Goal: Register for event/course

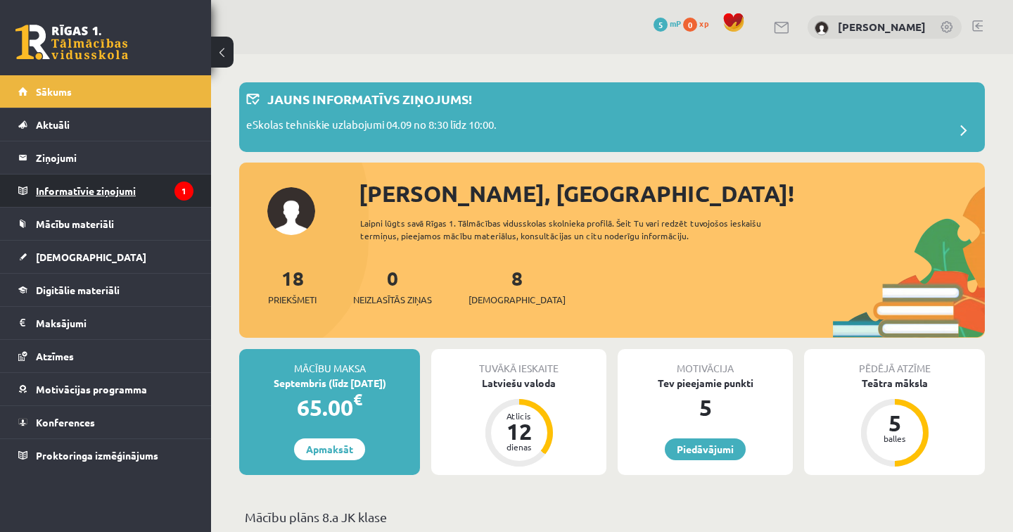
click at [119, 195] on legend "Informatīvie ziņojumi 1" at bounding box center [115, 191] width 158 height 32
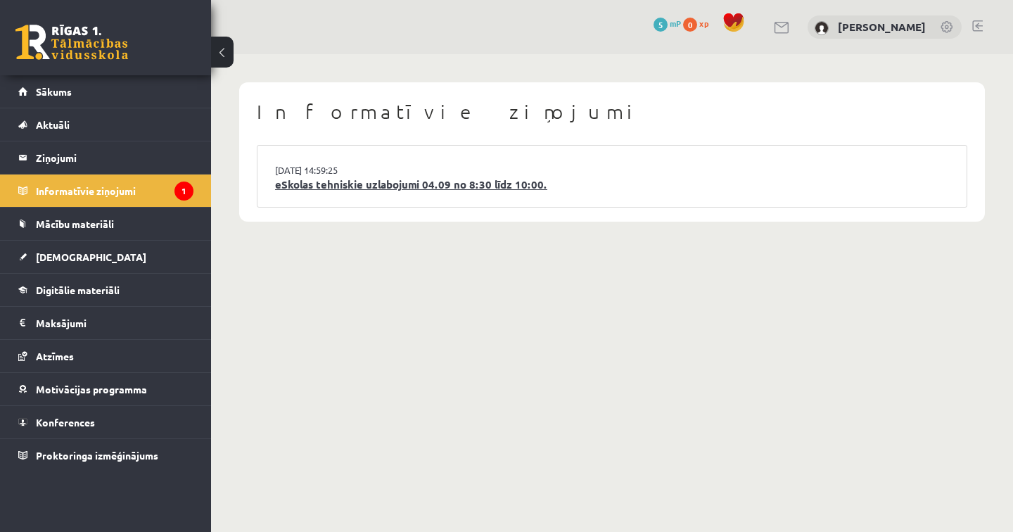
click at [430, 185] on link "eSkolas tehniskie uzlabojumi 04.09 no 8:30 līdz 10:00." at bounding box center [612, 185] width 674 height 16
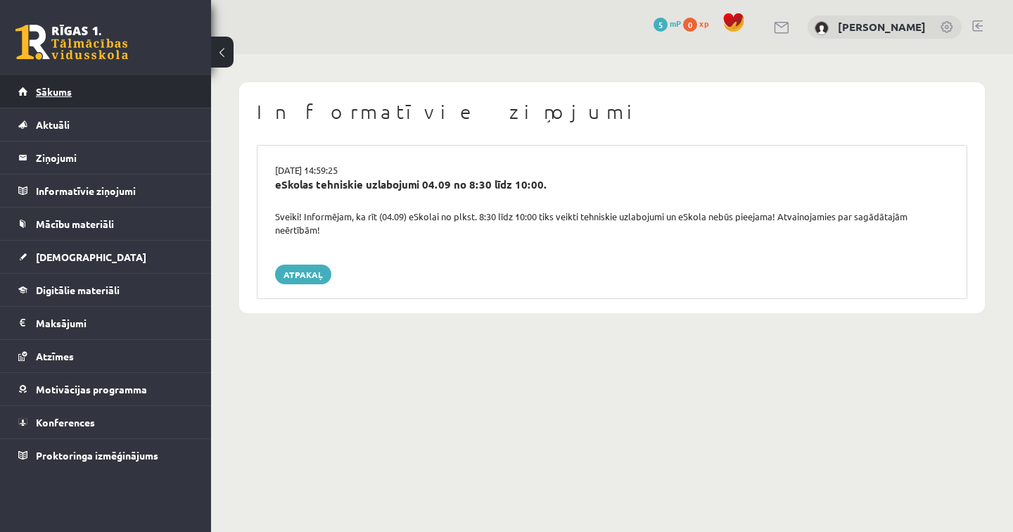
click at [103, 101] on link "Sākums" at bounding box center [105, 91] width 175 height 32
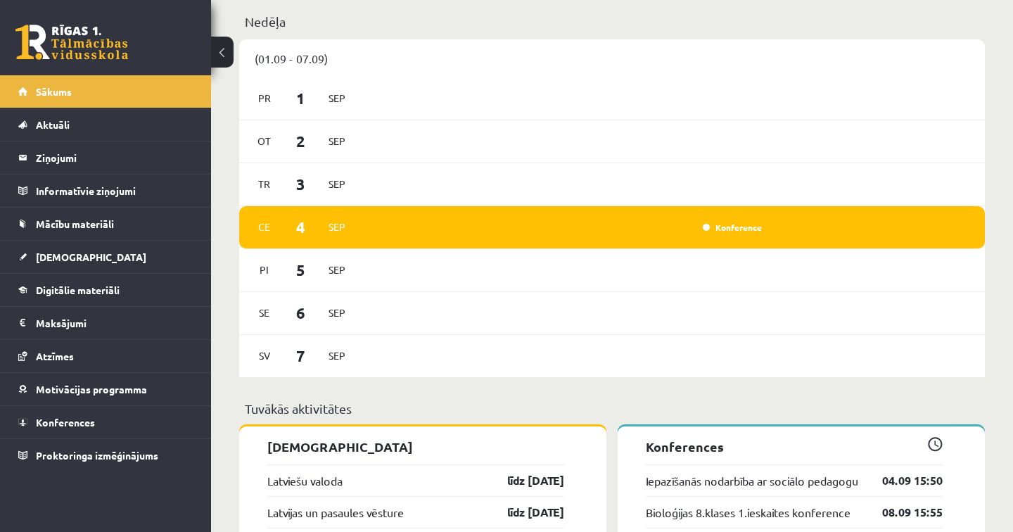
scroll to position [1001, 0]
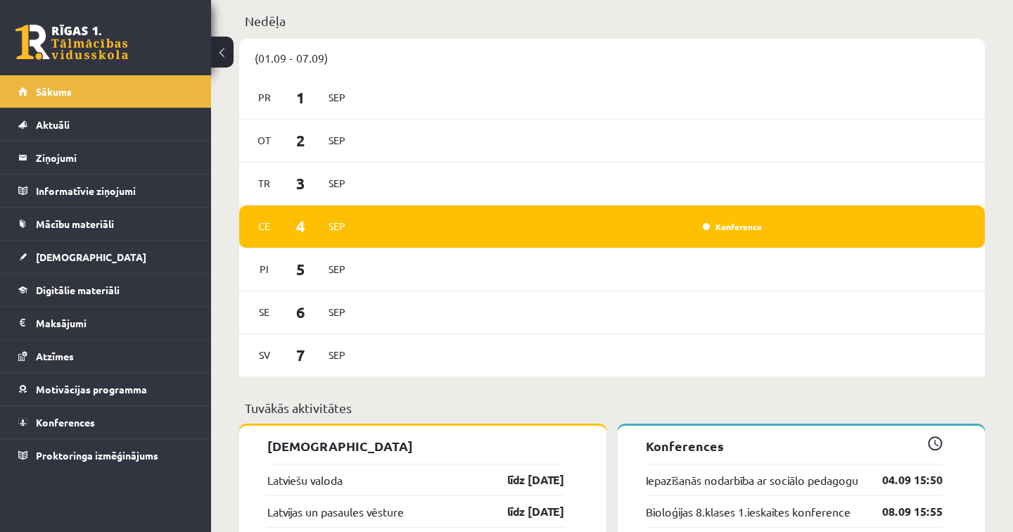
click at [474, 229] on div "Konference" at bounding box center [564, 226] width 405 height 15
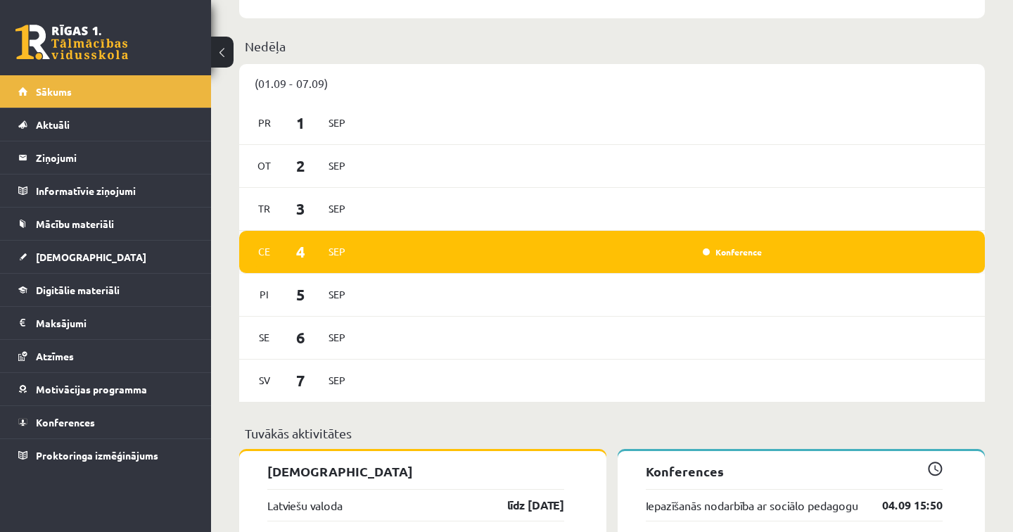
scroll to position [972, 0]
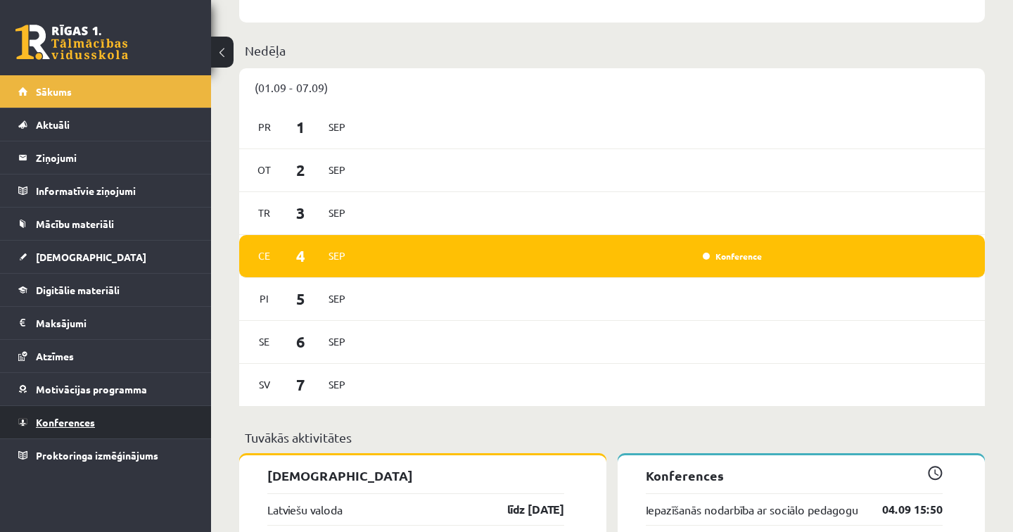
click at [85, 429] on link "Konferences" at bounding box center [105, 422] width 175 height 32
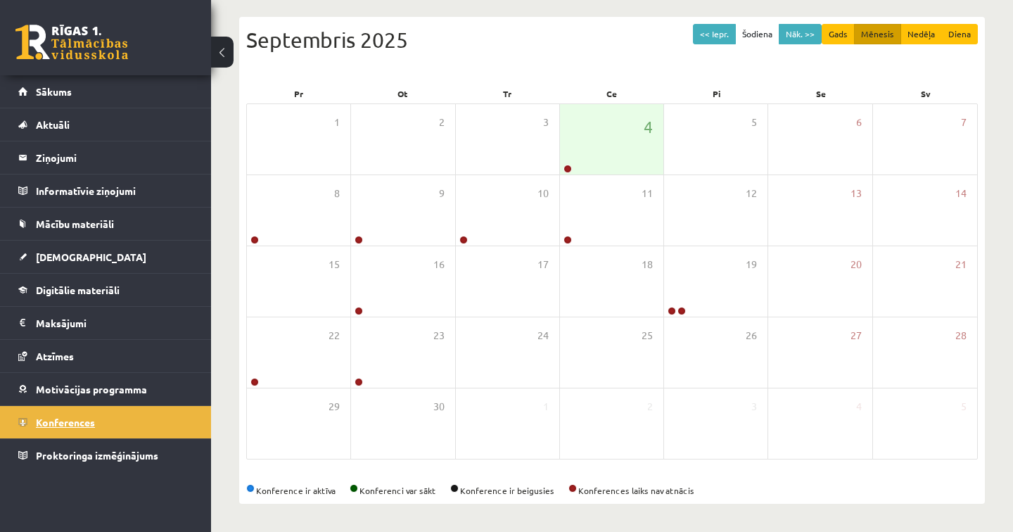
scroll to position [140, 0]
click at [570, 167] on link at bounding box center [568, 169] width 8 height 8
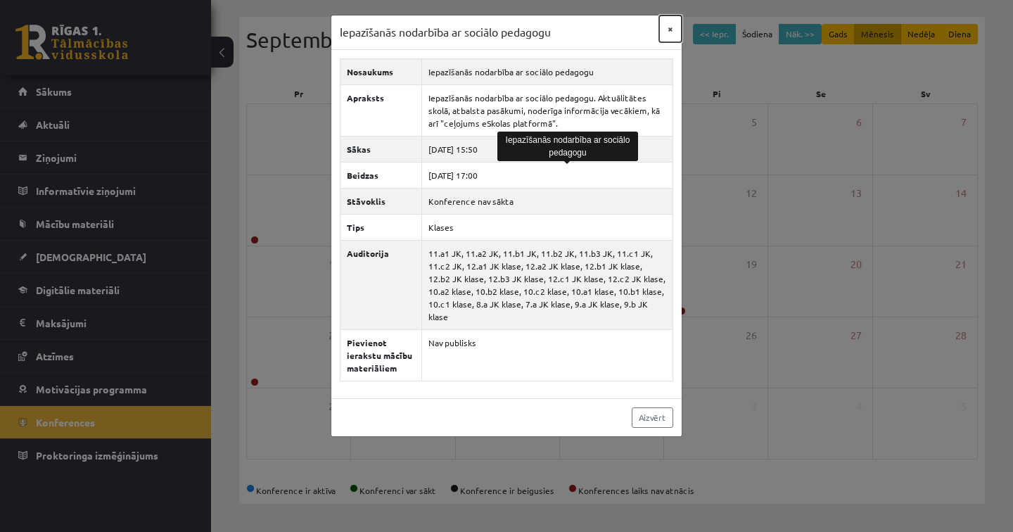
click at [672, 30] on button "×" at bounding box center [670, 28] width 23 height 27
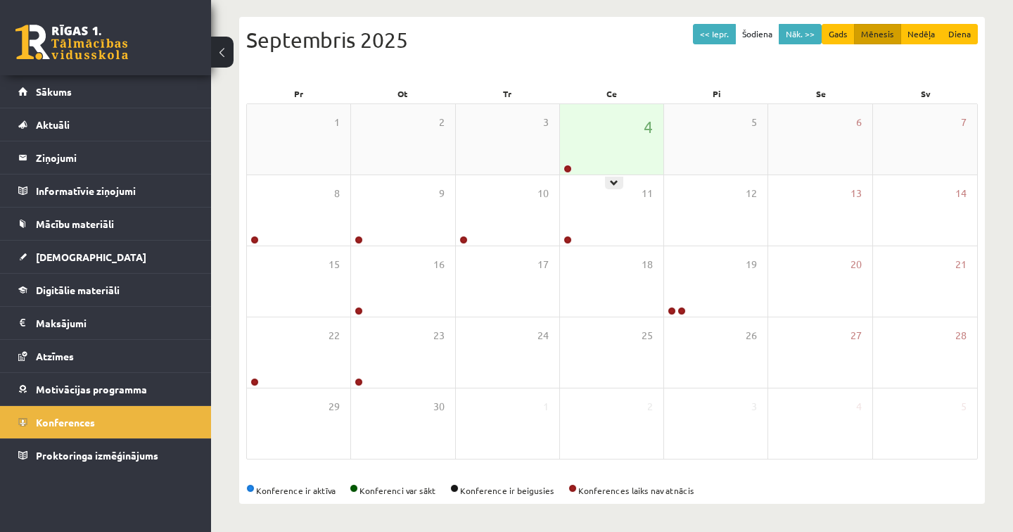
click at [614, 183] on icon at bounding box center [614, 183] width 8 height 8
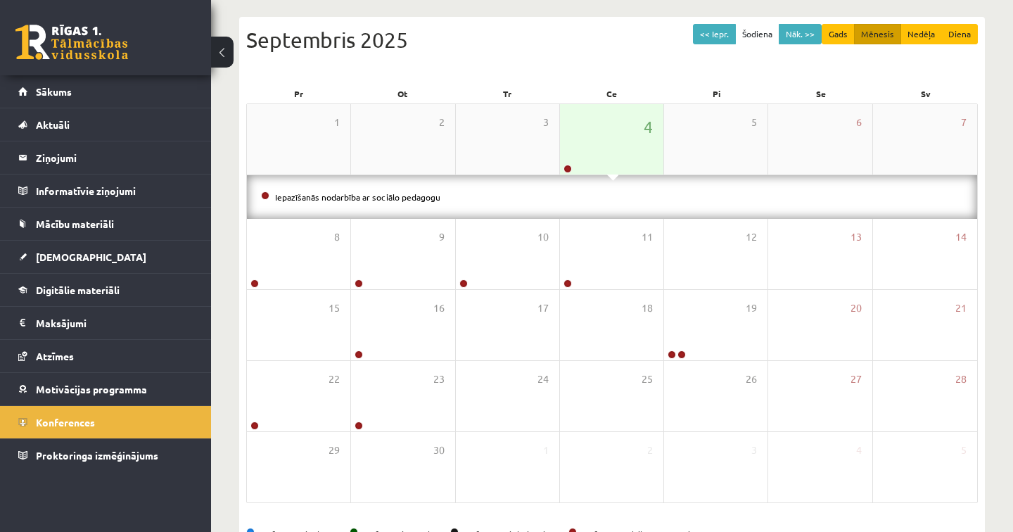
click at [614, 171] on div "4" at bounding box center [611, 139] width 103 height 70
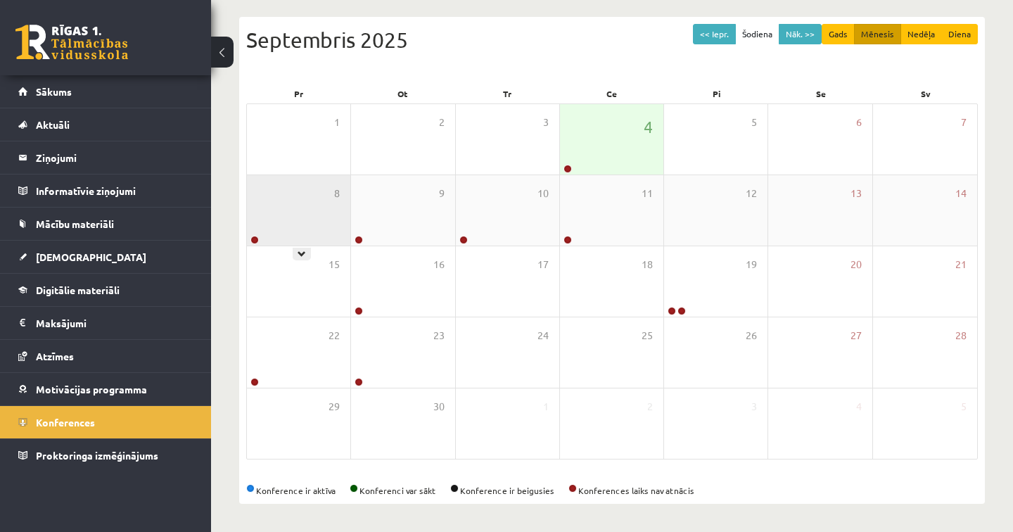
click at [303, 243] on div "8" at bounding box center [298, 210] width 103 height 70
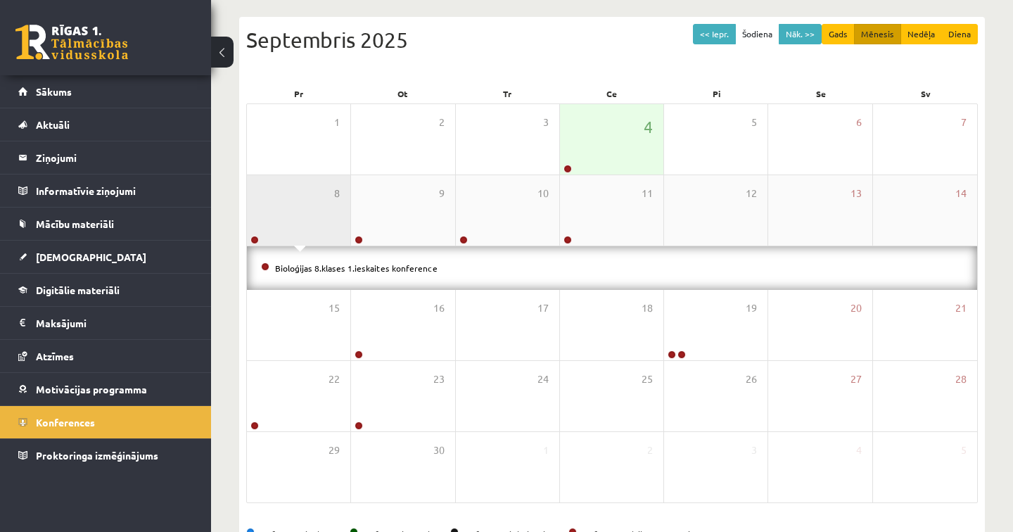
click at [303, 243] on div "8" at bounding box center [298, 210] width 103 height 70
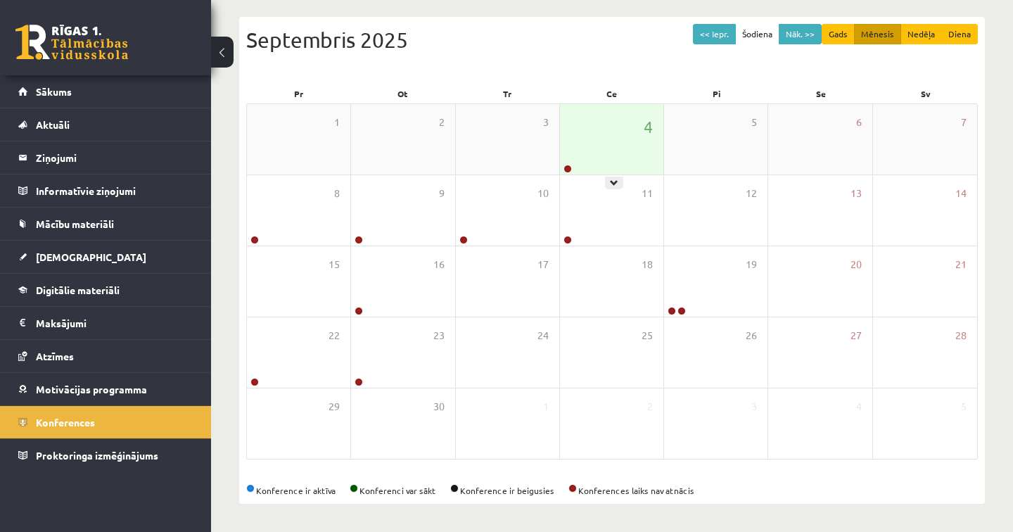
click at [614, 163] on div "4" at bounding box center [611, 139] width 103 height 70
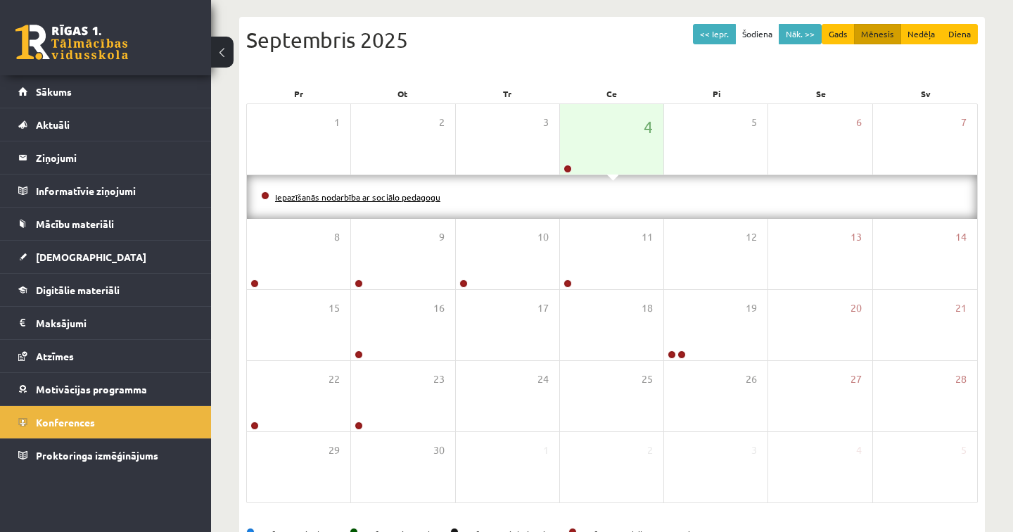
click at [410, 199] on link "Iepazīšanās nodarbība ar sociālo pedagogu" at bounding box center [357, 196] width 165 height 11
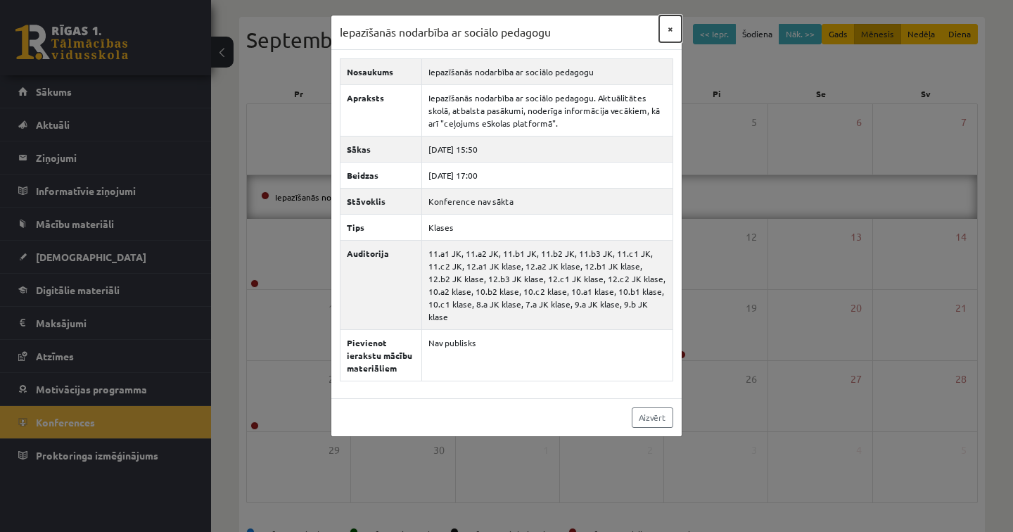
click at [672, 30] on button "×" at bounding box center [670, 28] width 23 height 27
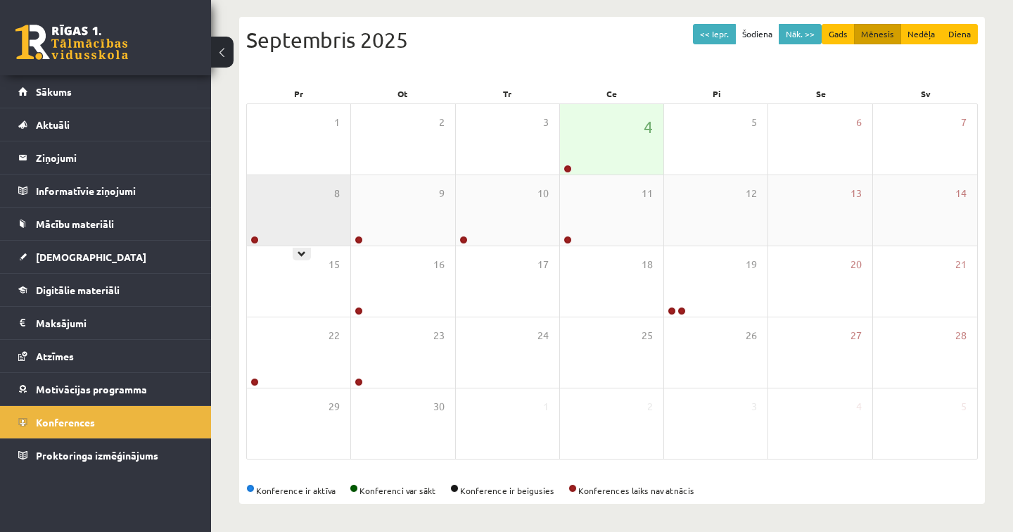
click at [303, 241] on div "8" at bounding box center [298, 210] width 103 height 70
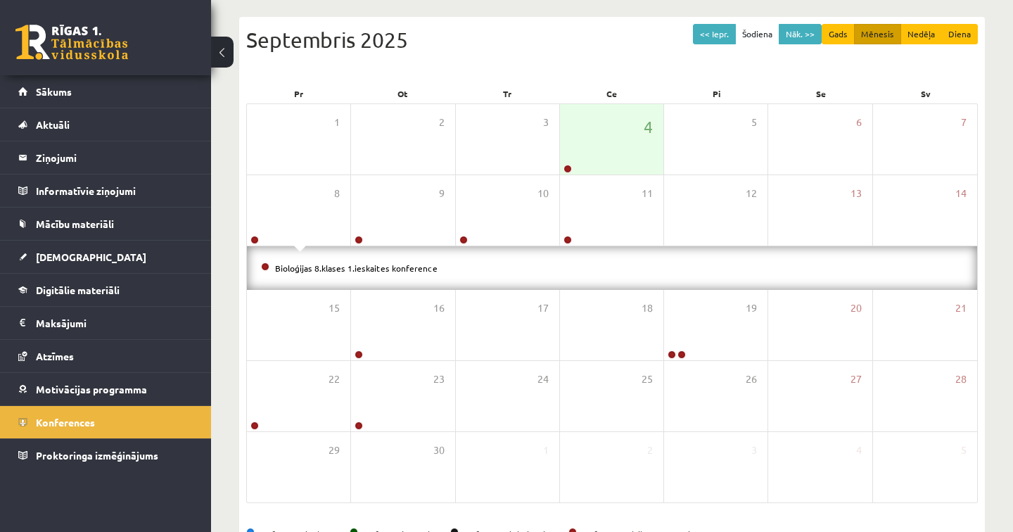
click at [307, 272] on li "Bioloģijas 8.klases 1.ieskaites konference" at bounding box center [612, 267] width 702 height 15
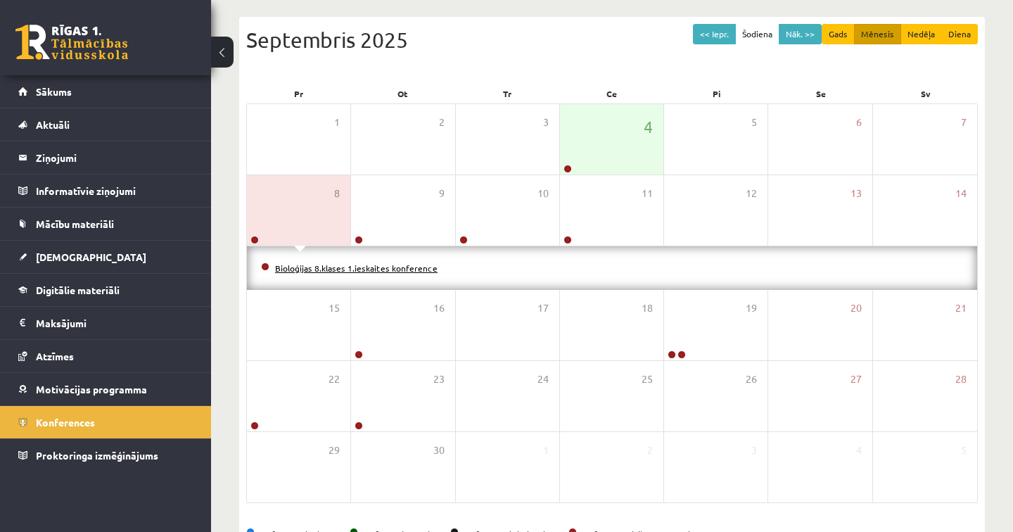
click at [312, 266] on link "Bioloģijas 8.klases 1.ieskaites konference" at bounding box center [356, 267] width 163 height 11
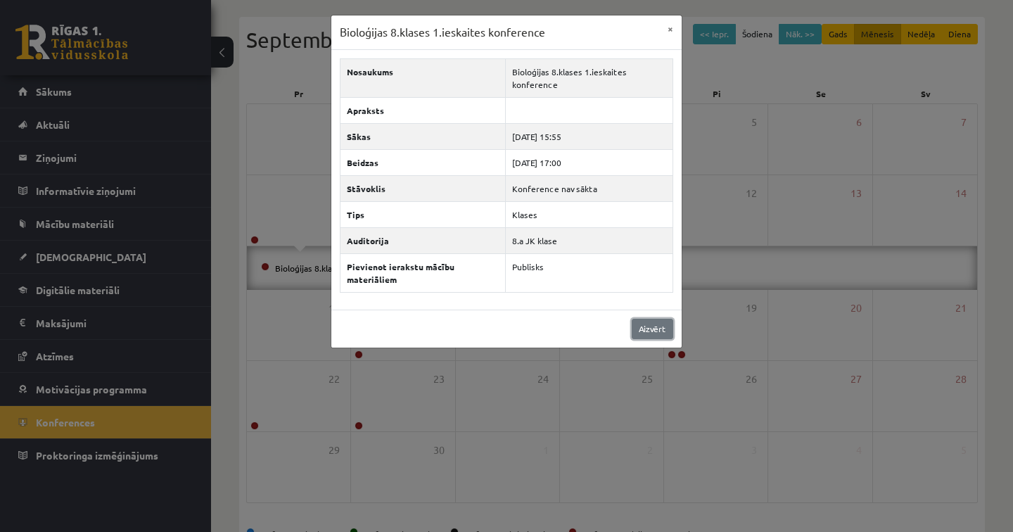
click at [661, 330] on link "Aizvērt" at bounding box center [653, 329] width 42 height 20
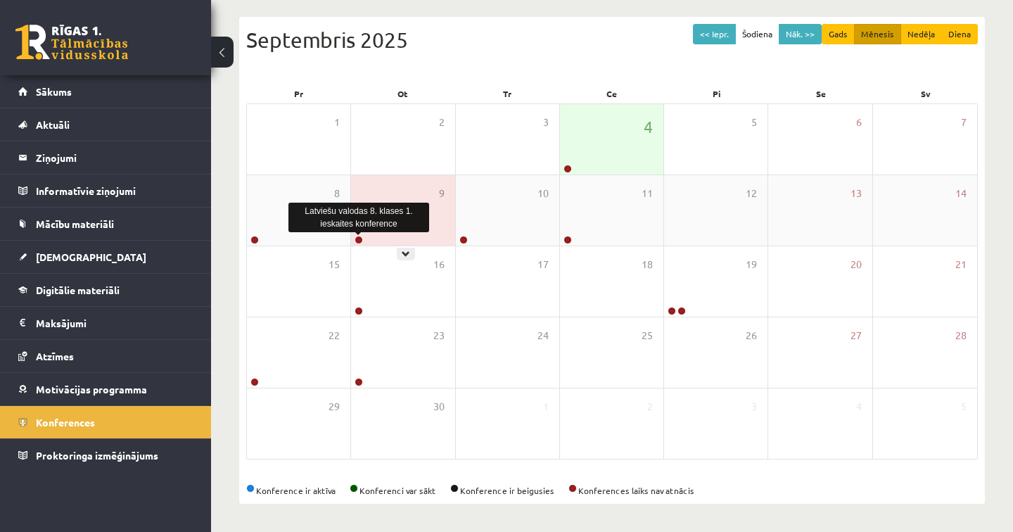
click at [359, 241] on link at bounding box center [359, 240] width 8 height 8
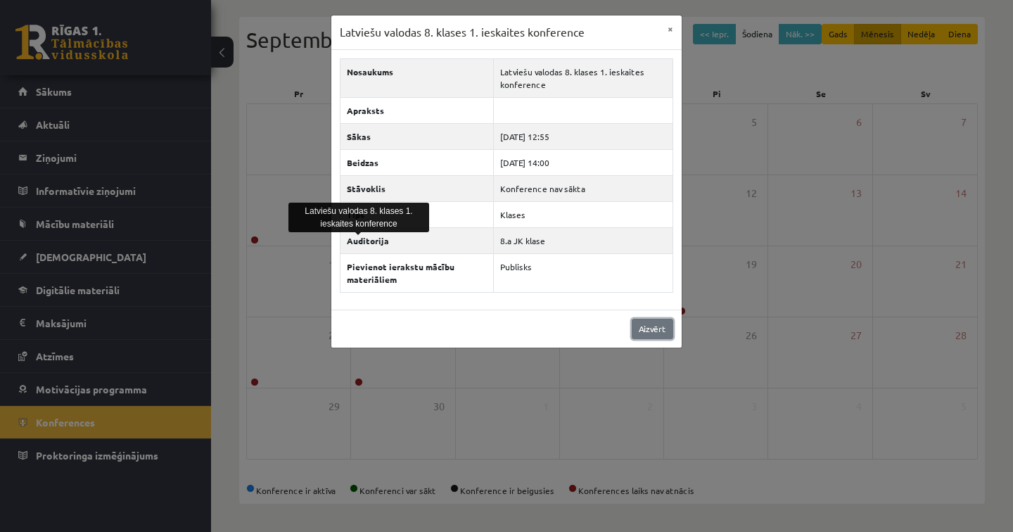
click at [647, 327] on link "Aizvērt" at bounding box center [653, 329] width 42 height 20
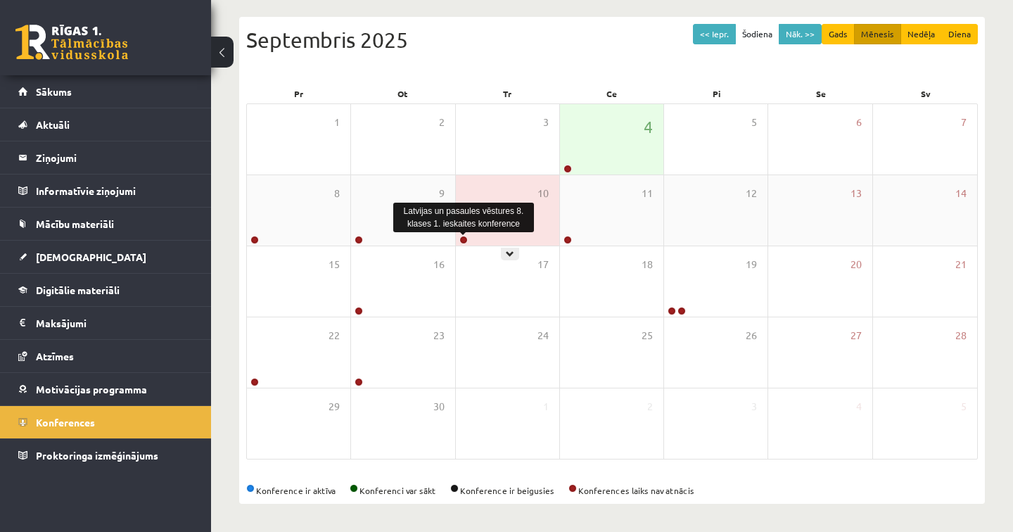
click at [461, 239] on link at bounding box center [463, 240] width 8 height 8
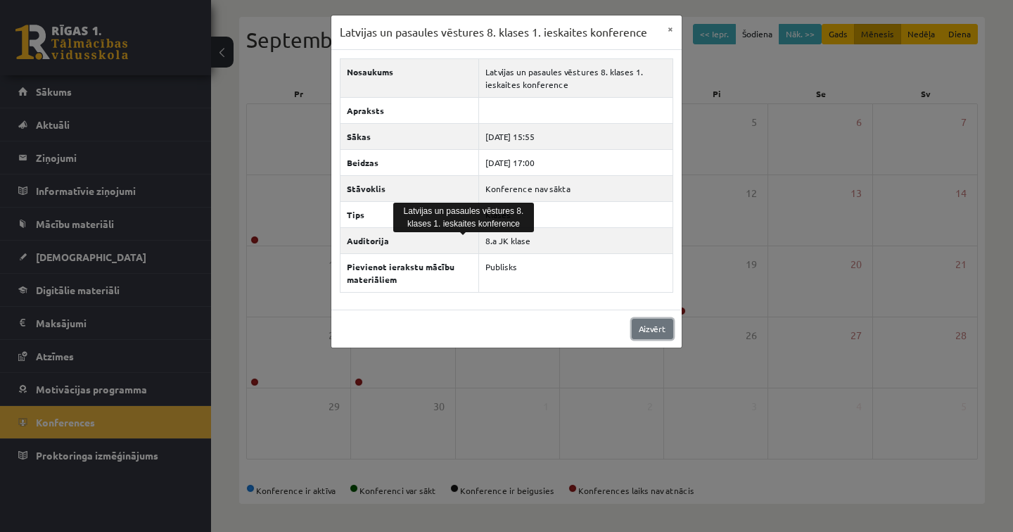
click at [655, 329] on link "Aizvērt" at bounding box center [653, 329] width 42 height 20
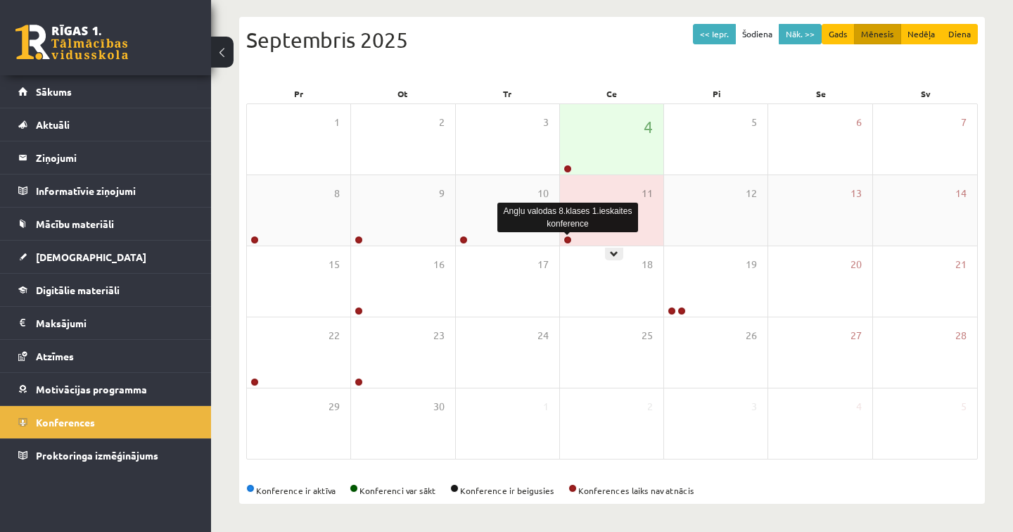
click at [566, 236] on link at bounding box center [568, 240] width 8 height 8
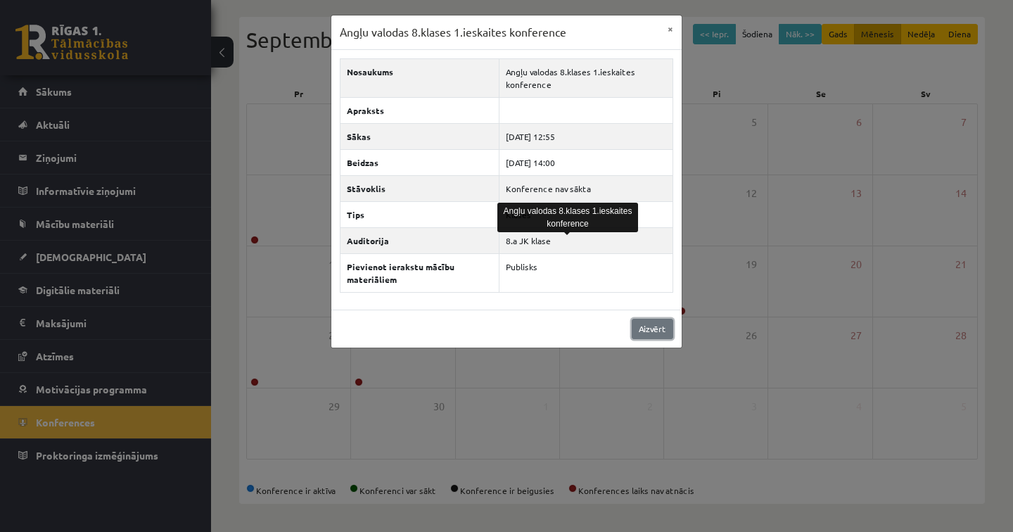
click at [641, 331] on link "Aizvērt" at bounding box center [653, 329] width 42 height 20
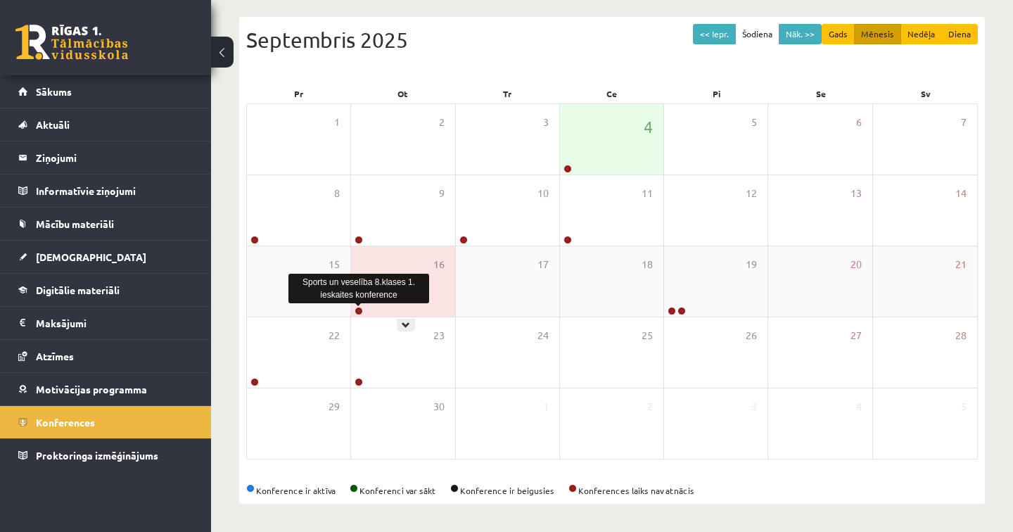
click at [356, 310] on link at bounding box center [359, 311] width 8 height 8
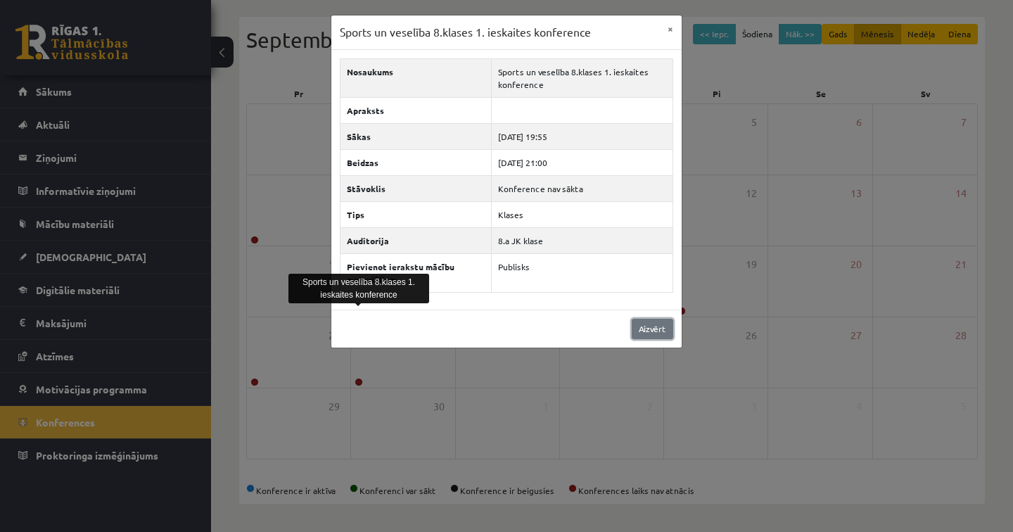
click at [664, 326] on link "Aizvērt" at bounding box center [653, 329] width 42 height 20
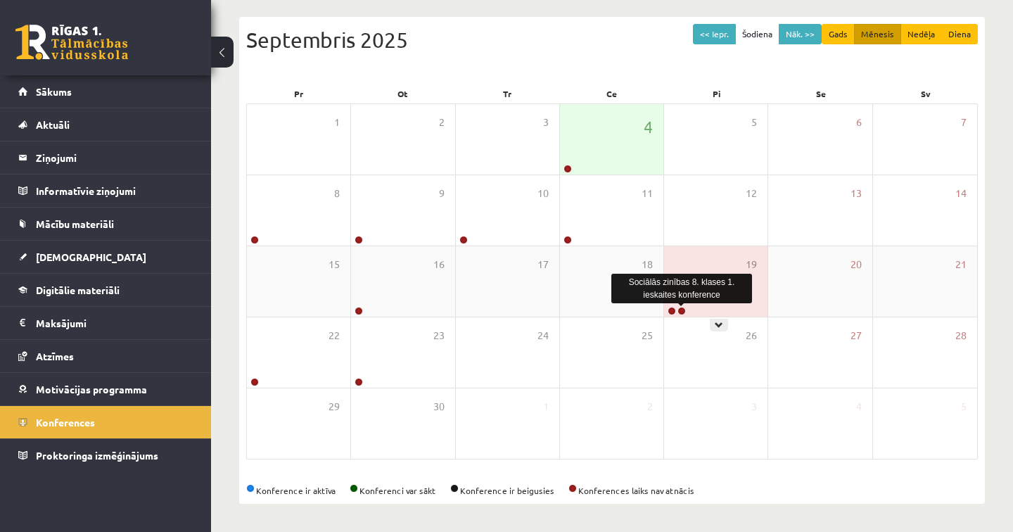
click at [682, 309] on link at bounding box center [682, 311] width 8 height 8
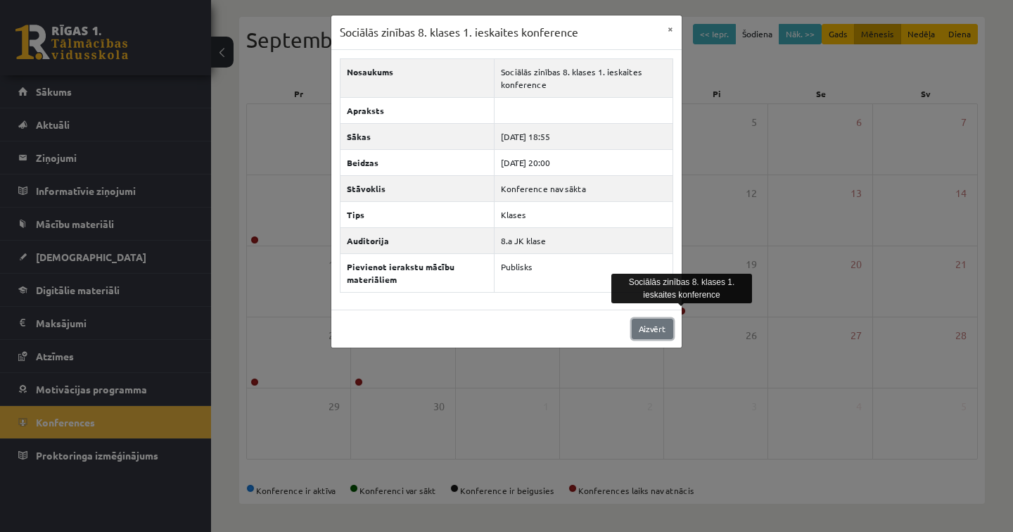
click at [656, 336] on link "Aizvērt" at bounding box center [653, 329] width 42 height 20
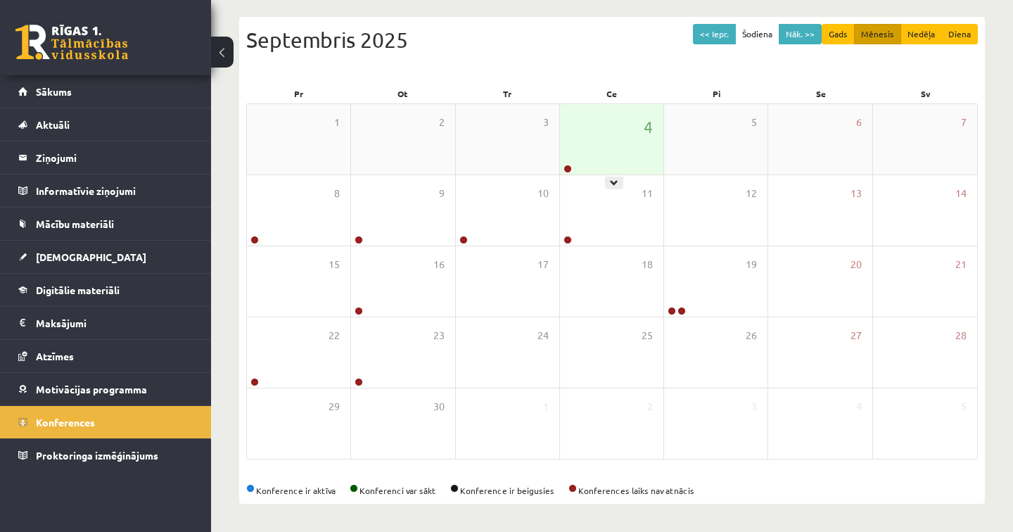
click at [585, 166] on div "4" at bounding box center [611, 139] width 103 height 70
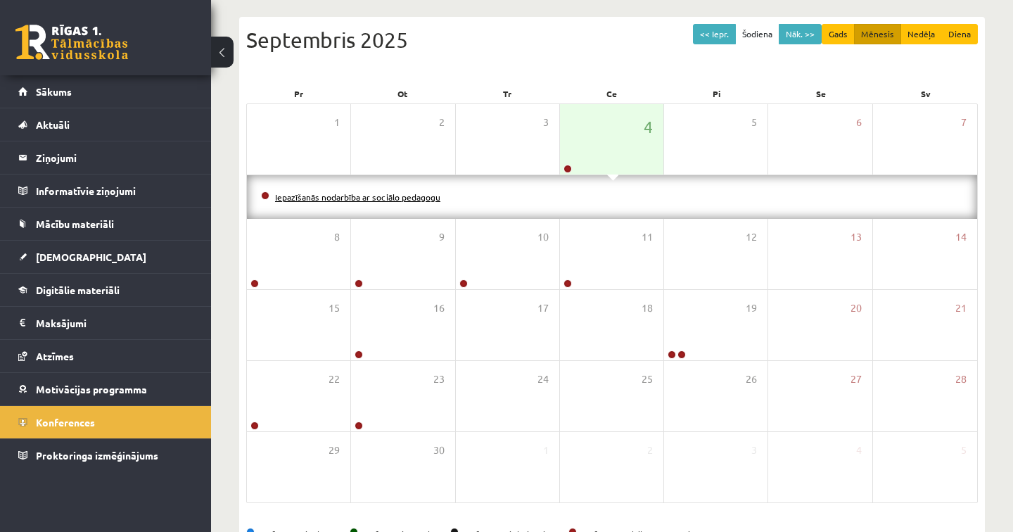
click at [381, 196] on link "Iepazīšanās nodarbība ar sociālo pedagogu" at bounding box center [357, 196] width 165 height 11
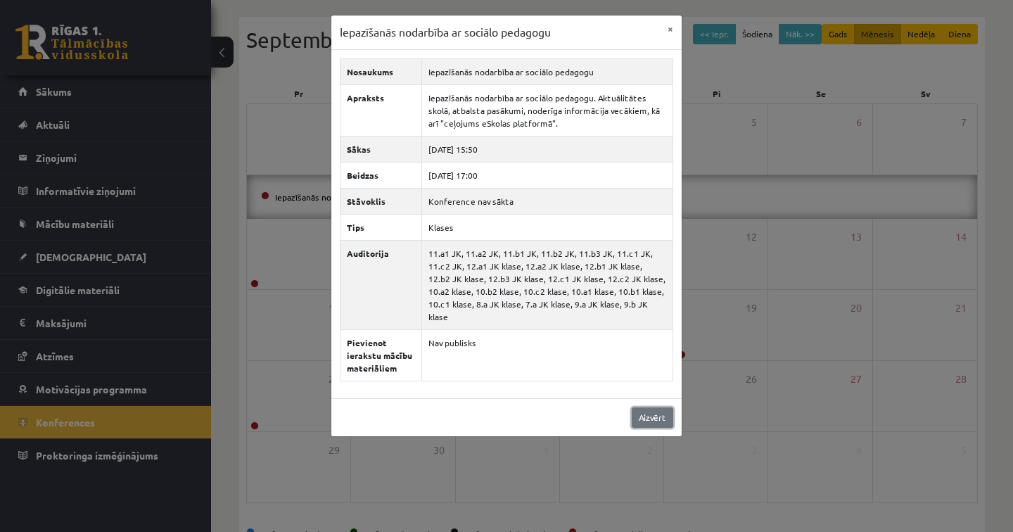
click at [647, 411] on link "Aizvērt" at bounding box center [653, 417] width 42 height 20
